Goal: Transaction & Acquisition: Purchase product/service

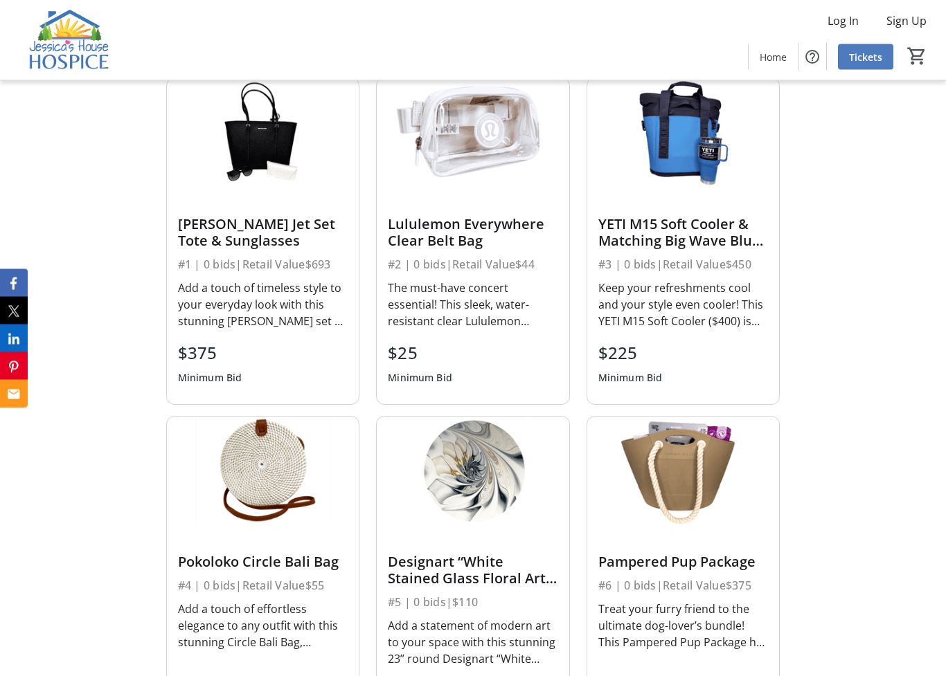
scroll to position [1219, 0]
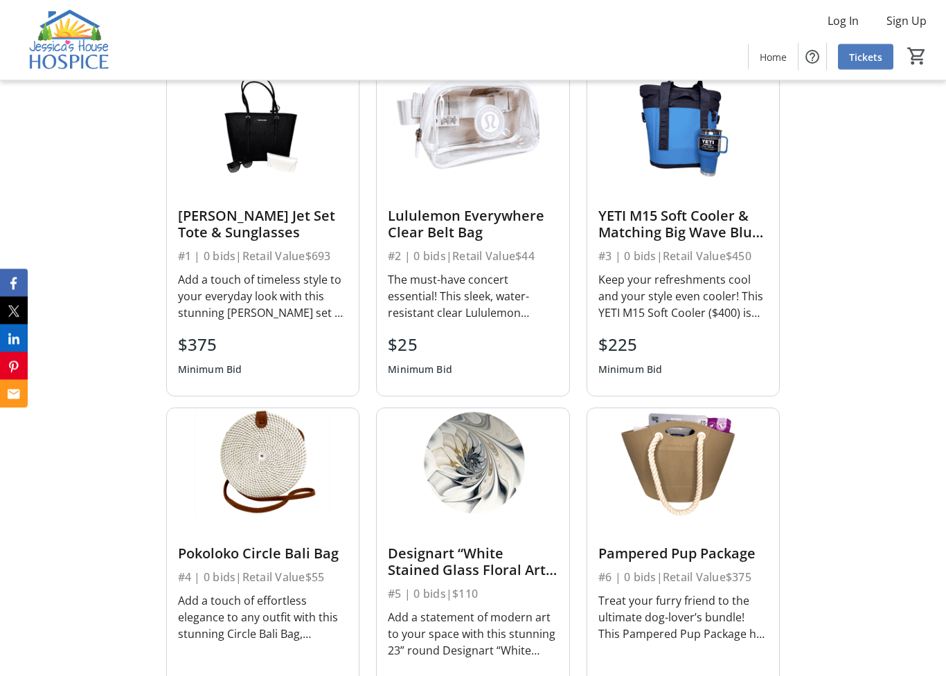
click at [687, 253] on div "YETI M15 Soft Cooler & Matching Big Wave Blue Rambler Tumbler #3 | 0 bids | Ret…" at bounding box center [683, 287] width 192 height 217
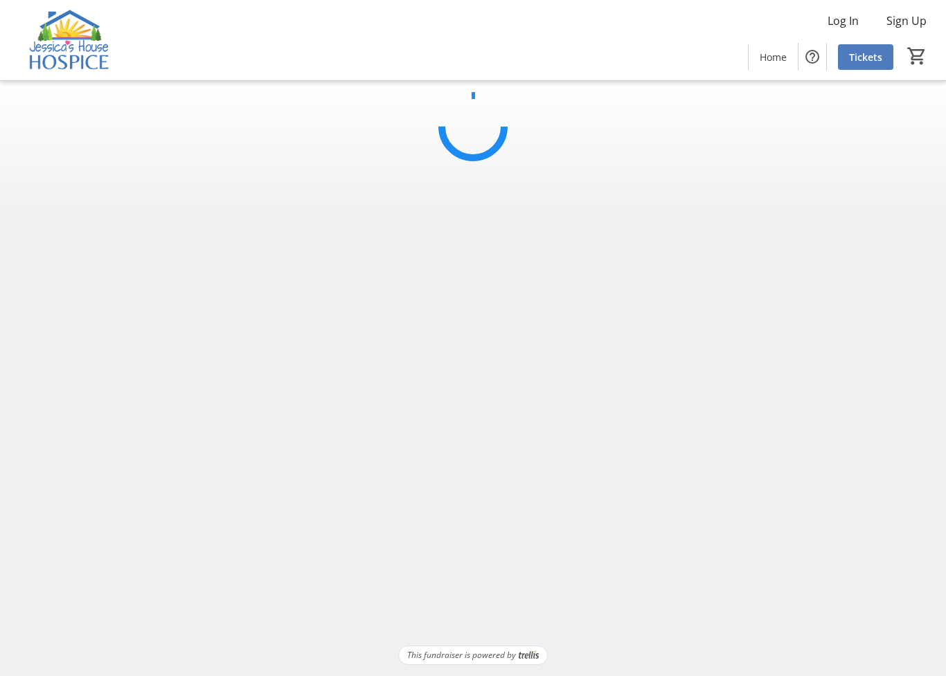
click at [678, 240] on html "Log In Sign Up Home Tickets 0 Home Tickets This fundraiser is powered by Cart C…" at bounding box center [473, 338] width 946 height 676
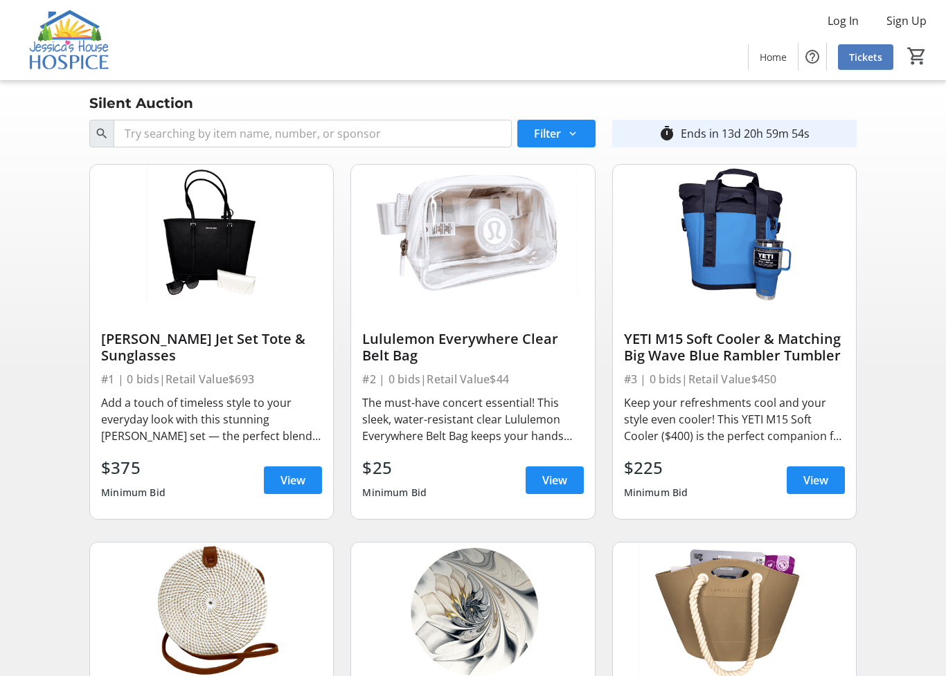
click at [728, 359] on div "YETI M15 Soft Cooler & Matching Big Wave Blue Rambler Tumbler" at bounding box center [734, 347] width 221 height 33
click at [714, 361] on div "YETI M15 Soft Cooler & Matching Big Wave Blue Rambler Tumbler" at bounding box center [734, 347] width 221 height 33
click at [809, 481] on span "View" at bounding box center [815, 480] width 25 height 17
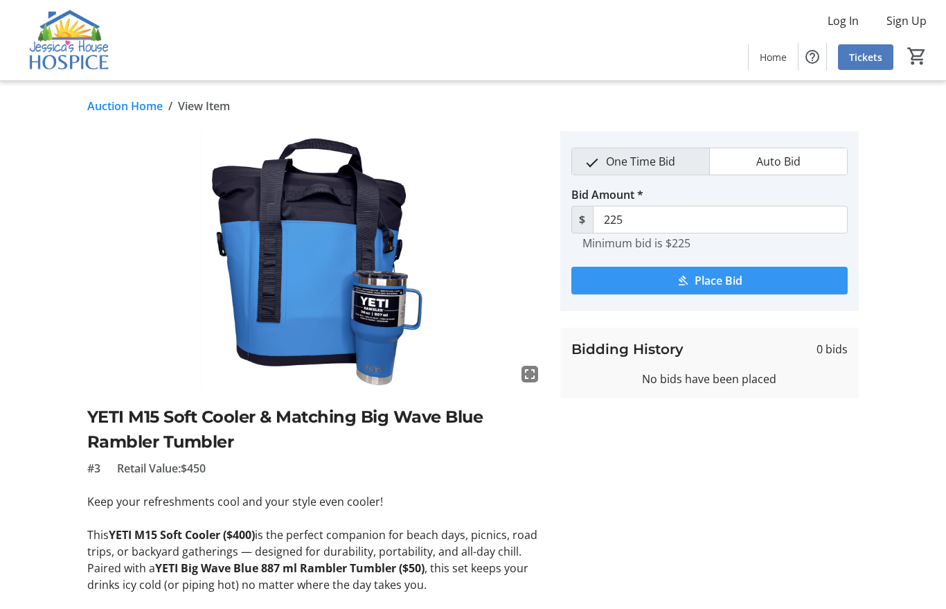
click at [692, 276] on span "submit" at bounding box center [709, 280] width 276 height 33
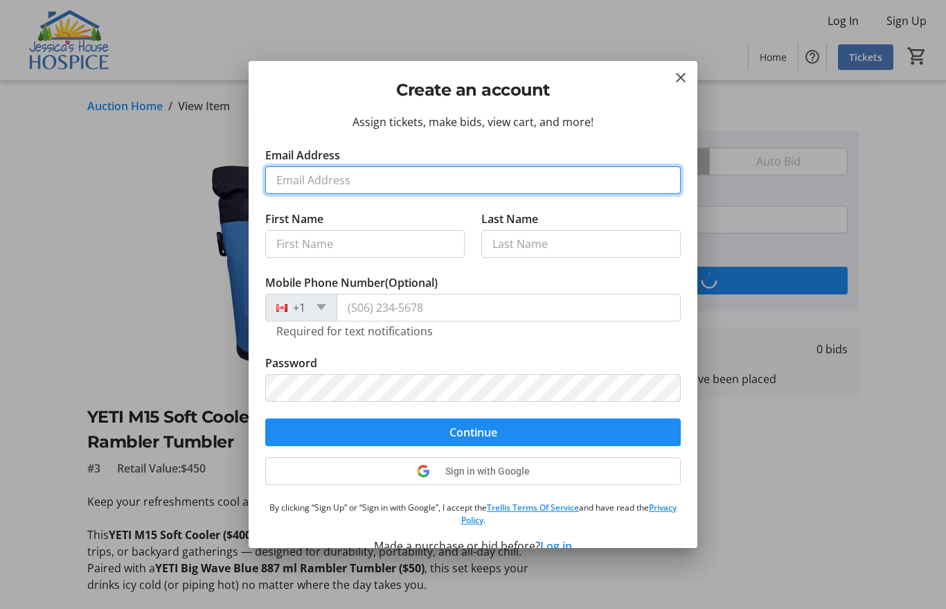
click at [418, 177] on input "Email Address" at bounding box center [472, 180] width 415 height 28
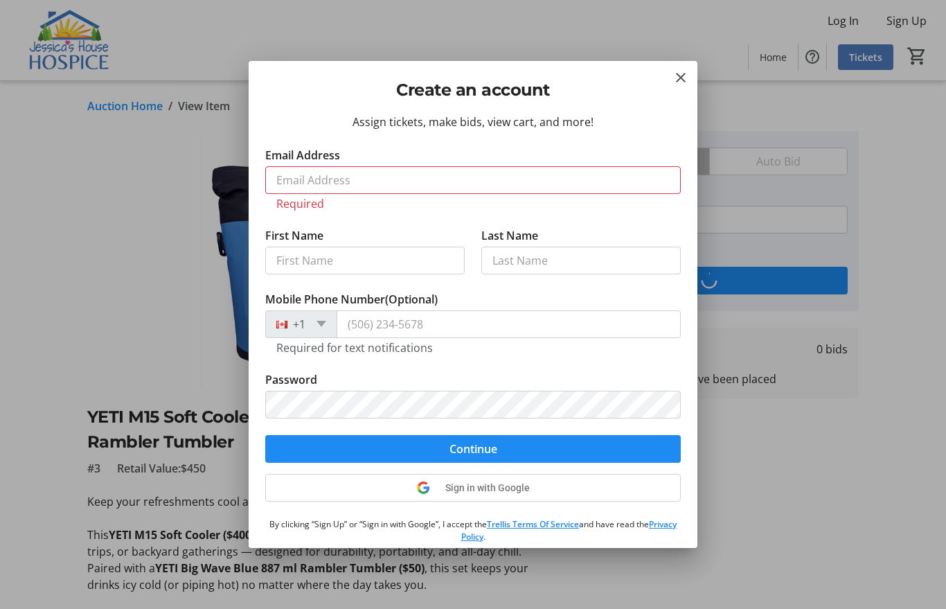
type input "[PERSON_NAME]"
type input "Oke"
type input "[PHONE_NUMBER]"
type input "[EMAIL_ADDRESS][DOMAIN_NAME]"
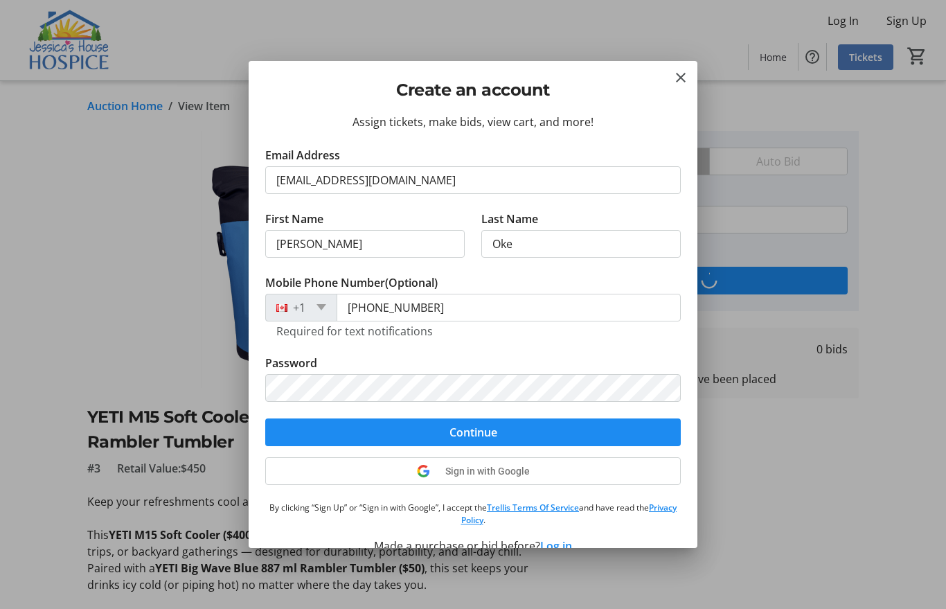
click at [759, 253] on div at bounding box center [473, 304] width 946 height 609
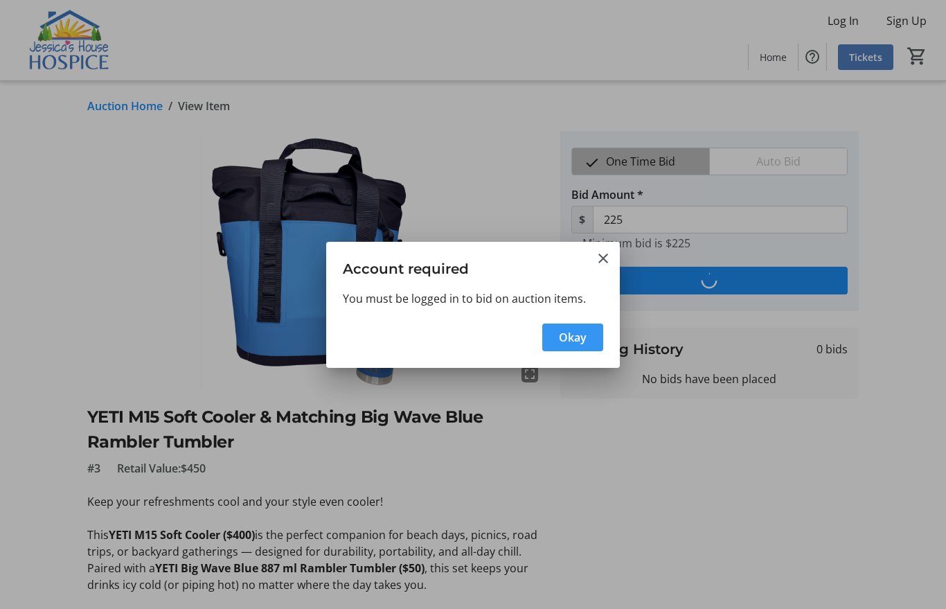
click at [575, 348] on span "button" at bounding box center [572, 337] width 61 height 33
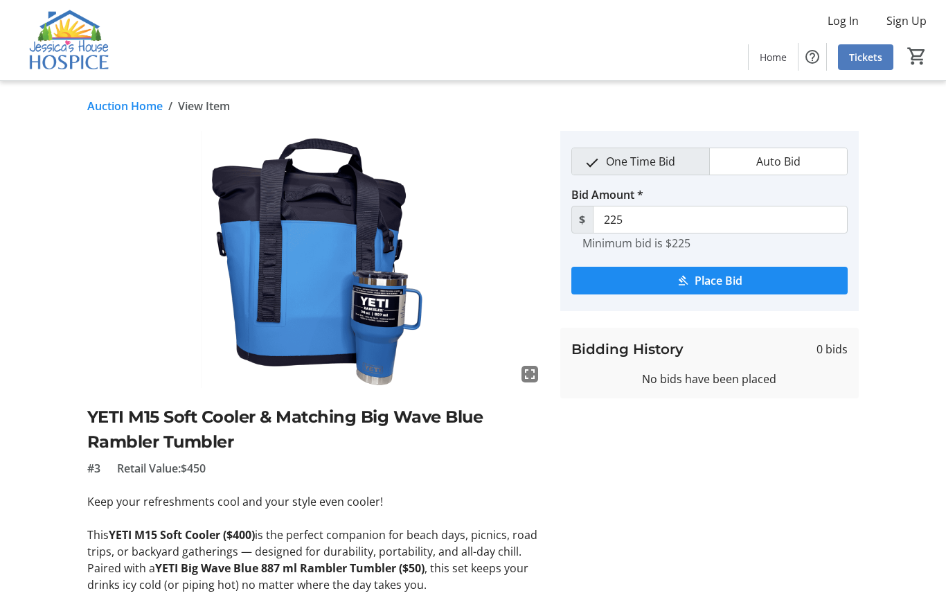
click at [851, 20] on span "Log In" at bounding box center [842, 20] width 31 height 17
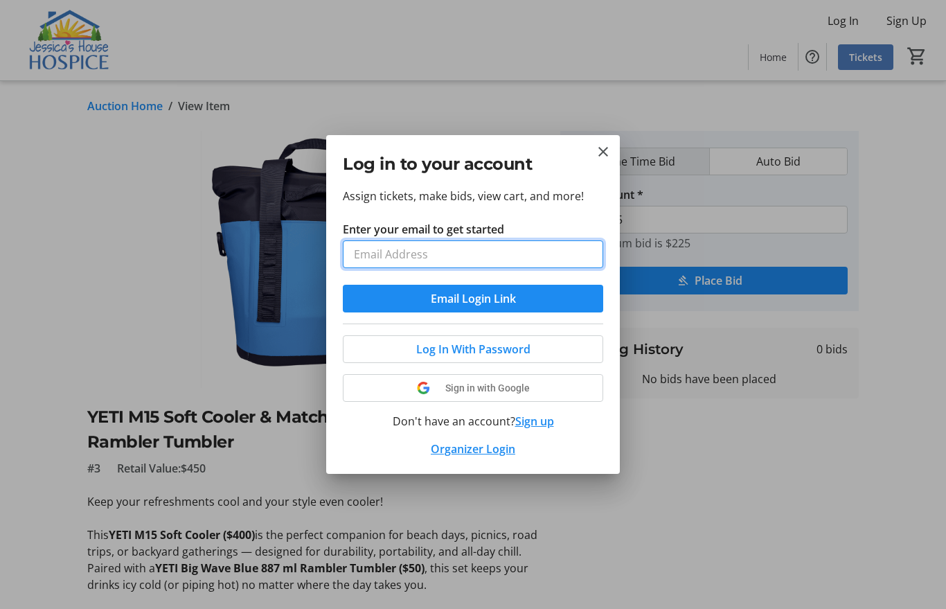
click at [470, 256] on input "Enter your email to get started" at bounding box center [473, 254] width 260 height 28
type input "[EMAIL_ADDRESS][DOMAIN_NAME]"
click at [473, 298] on button "Email Login Link" at bounding box center [473, 299] width 260 height 28
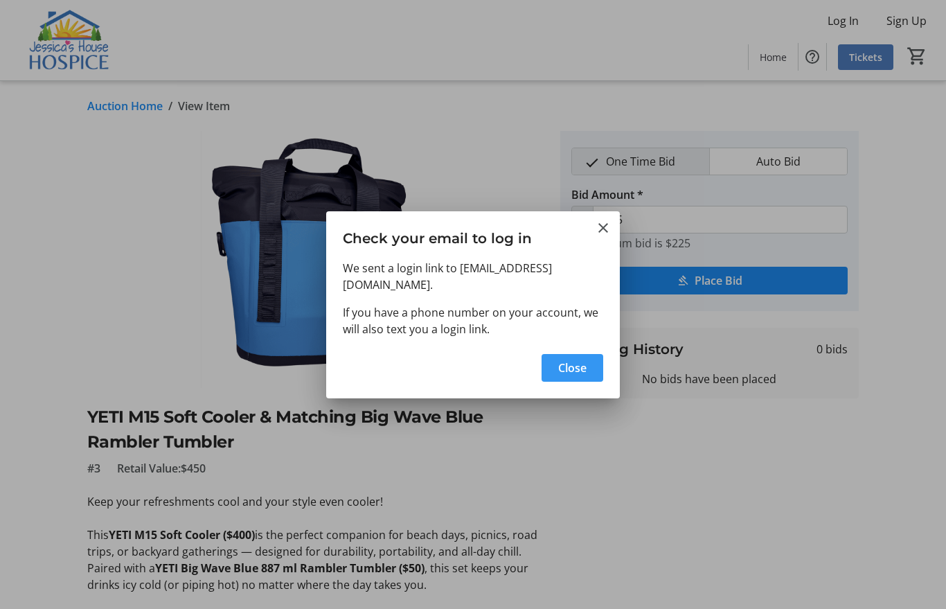
click at [581, 370] on span "button" at bounding box center [572, 367] width 62 height 33
